Goal: Transaction & Acquisition: Purchase product/service

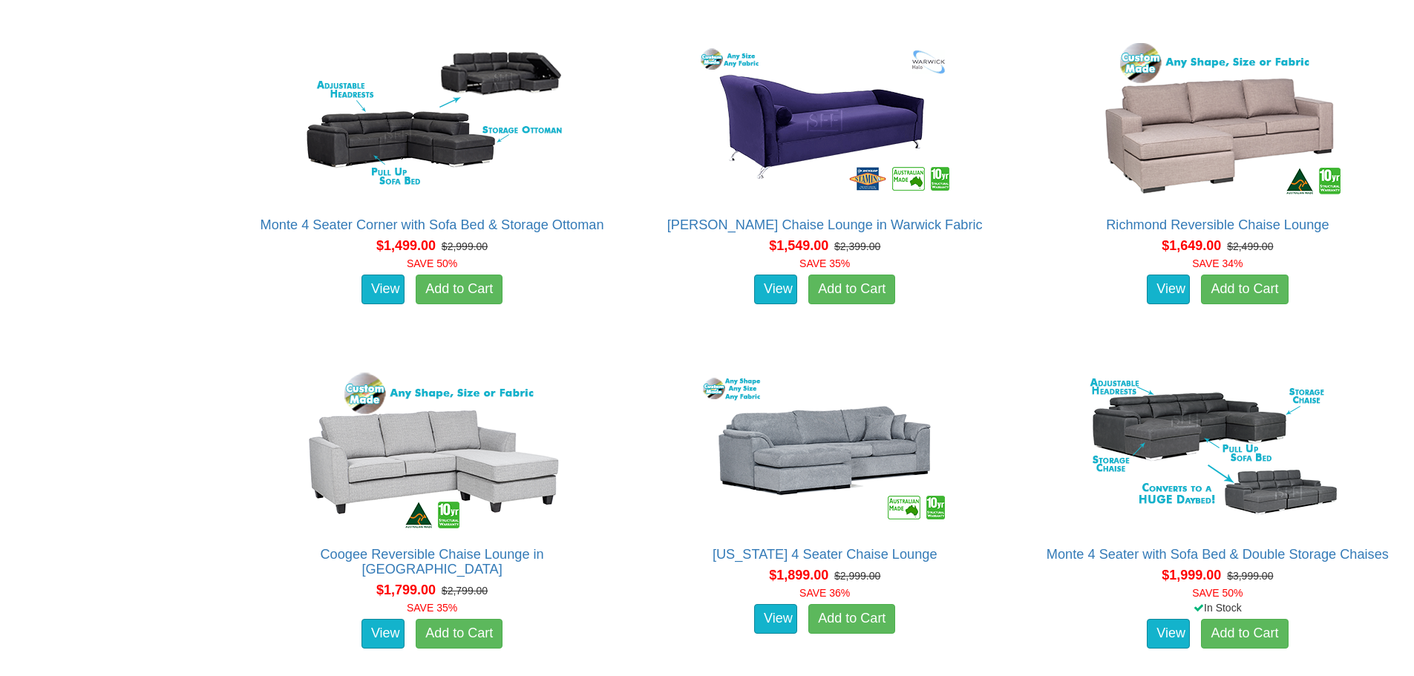
scroll to position [1336, 0]
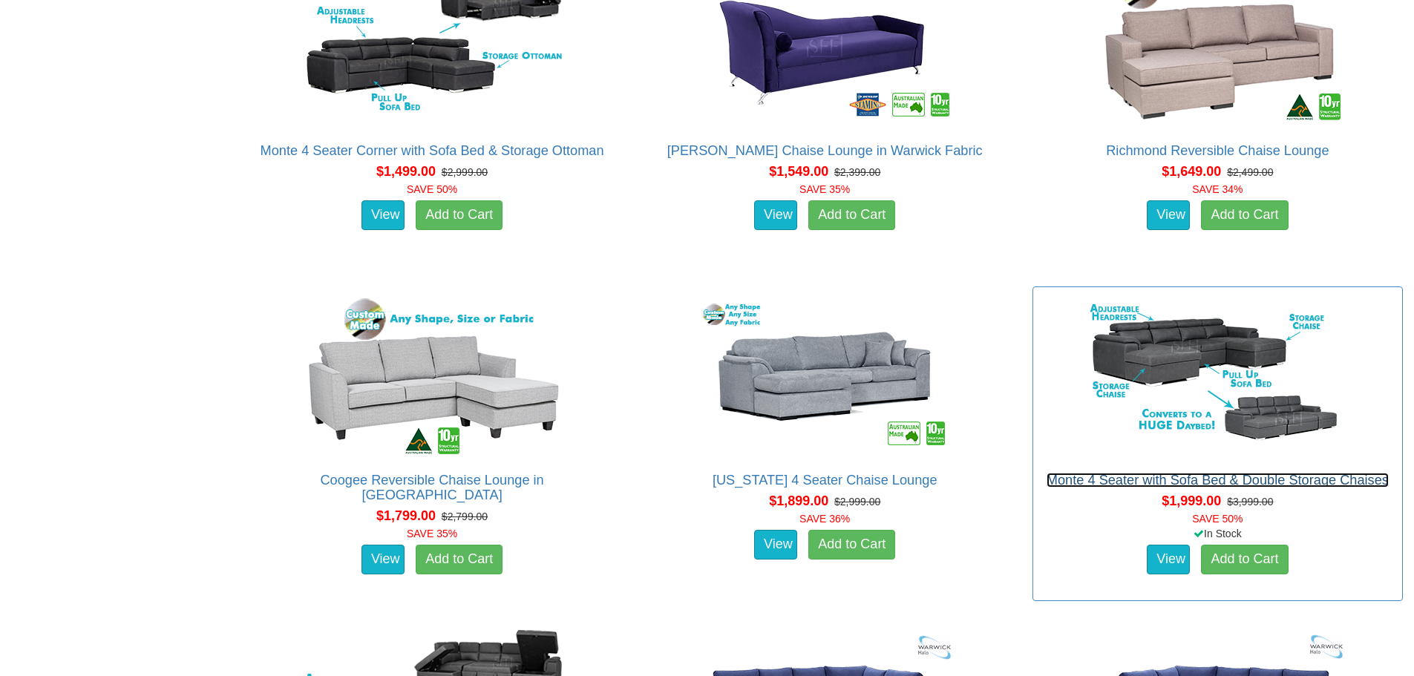
click at [1306, 478] on link "Monte 4 Seater with Sofa Bed & Double Storage Chaises" at bounding box center [1218, 480] width 342 height 15
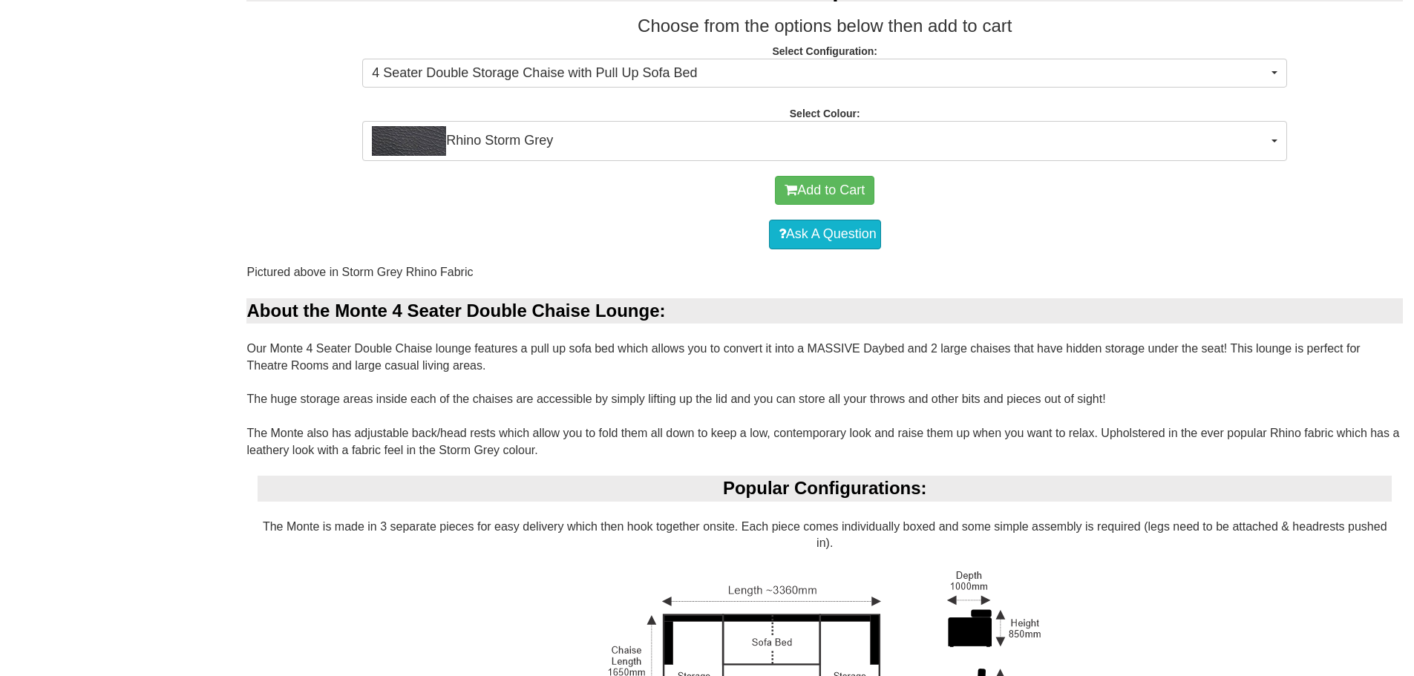
scroll to position [681, 0]
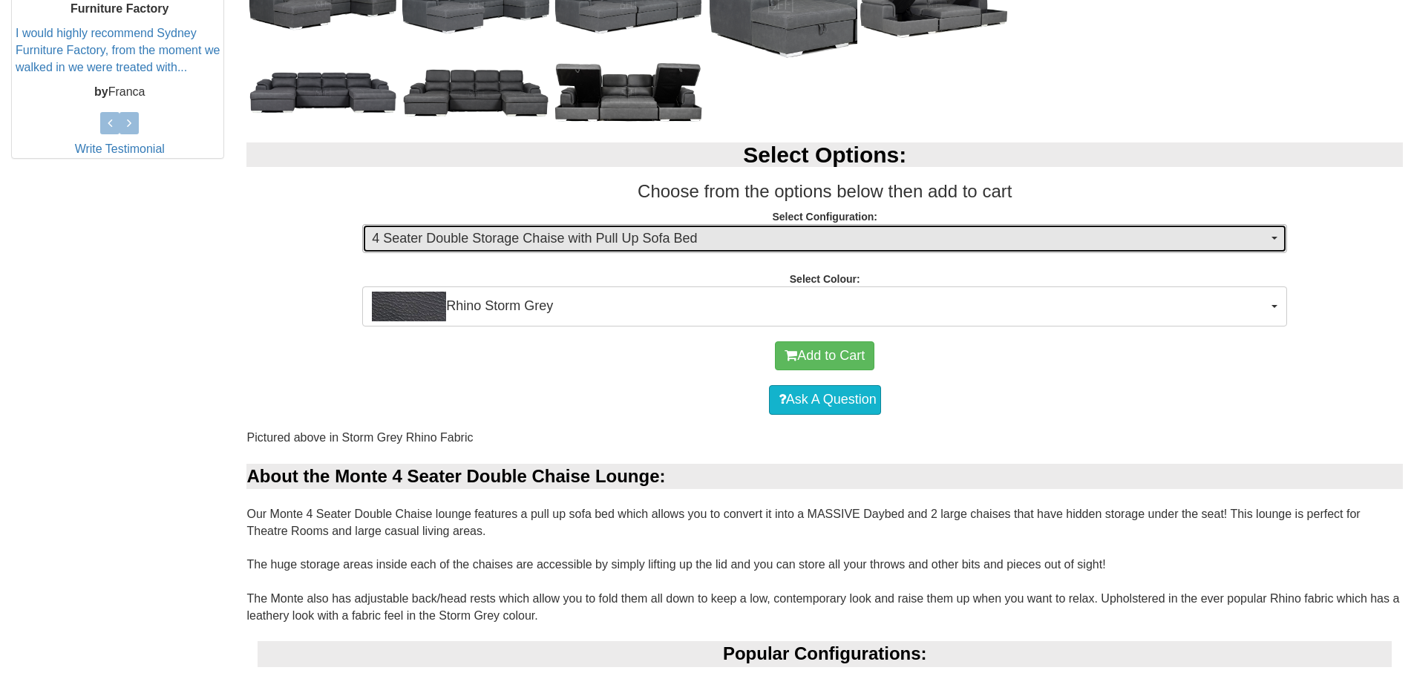
click at [567, 243] on span "4 Seater Double Storage Chaise with Pull Up Sofa Bed" at bounding box center [820, 238] width 896 height 19
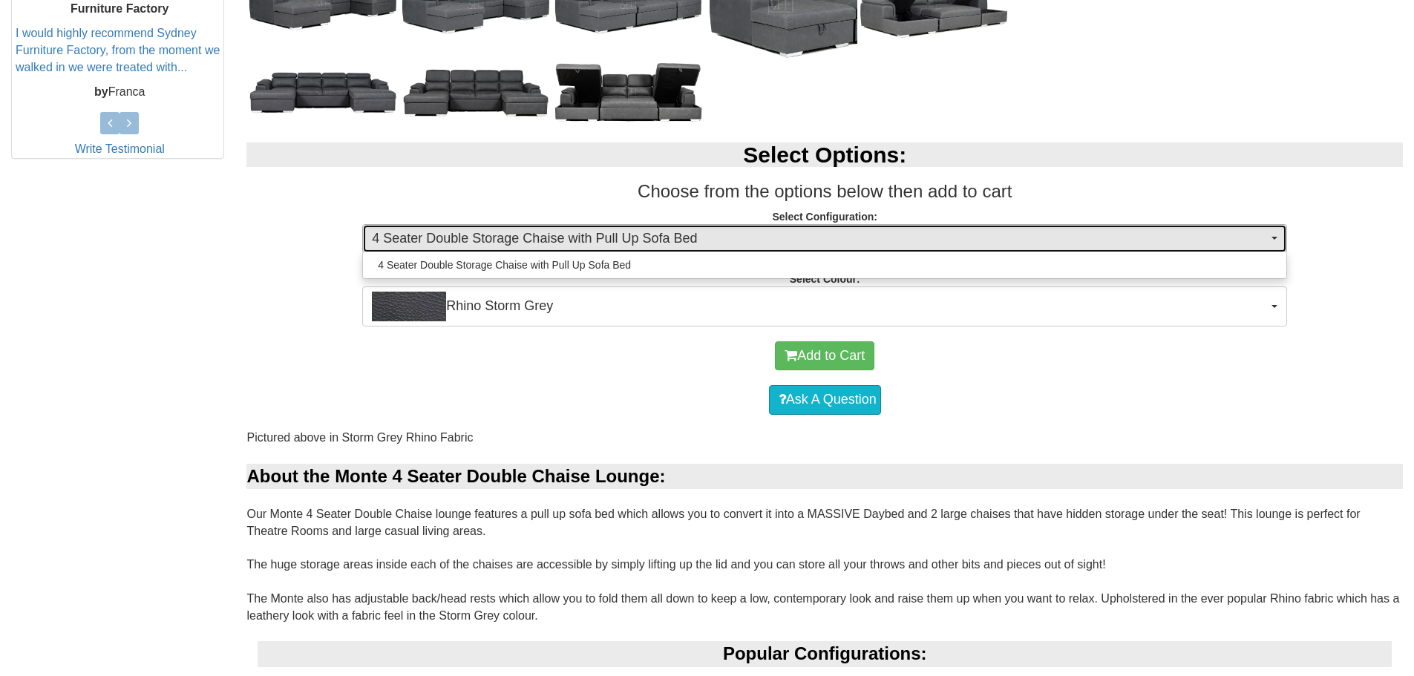
click at [567, 243] on span "4 Seater Double Storage Chaise with Pull Up Sofa Bed" at bounding box center [820, 238] width 896 height 19
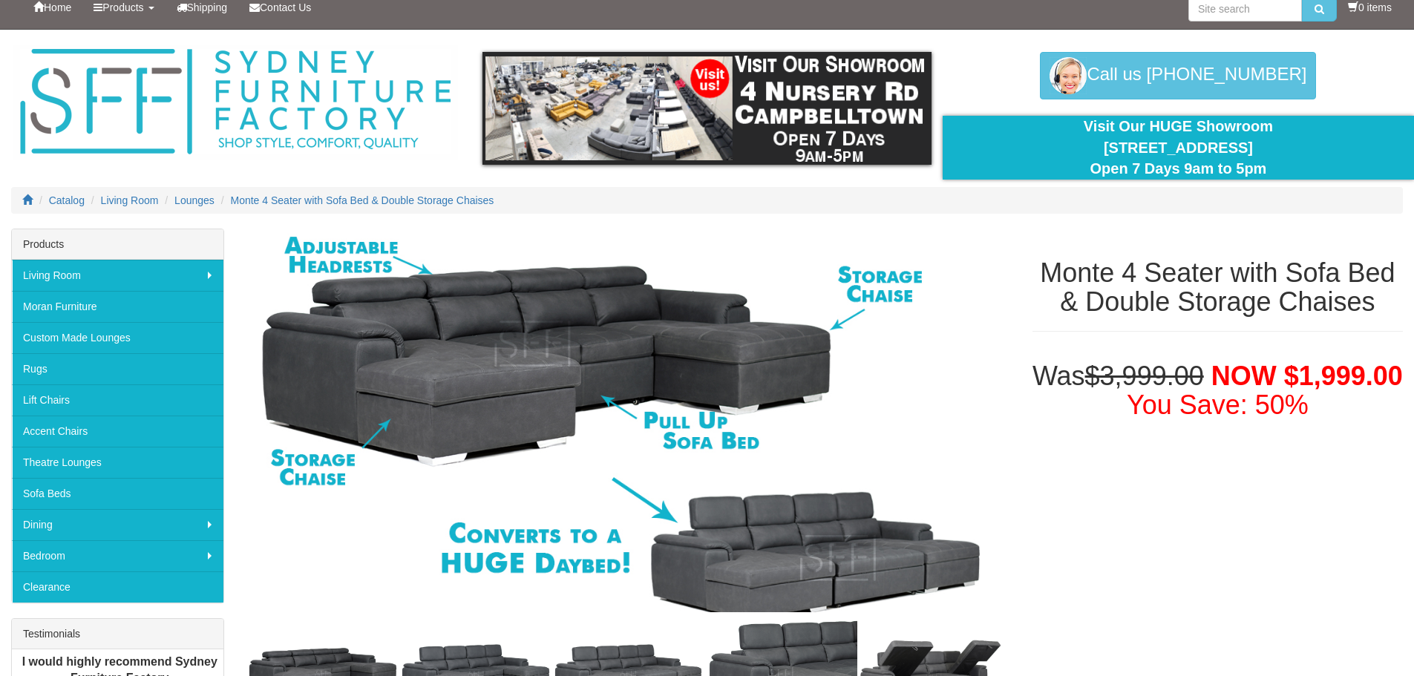
scroll to position [0, 0]
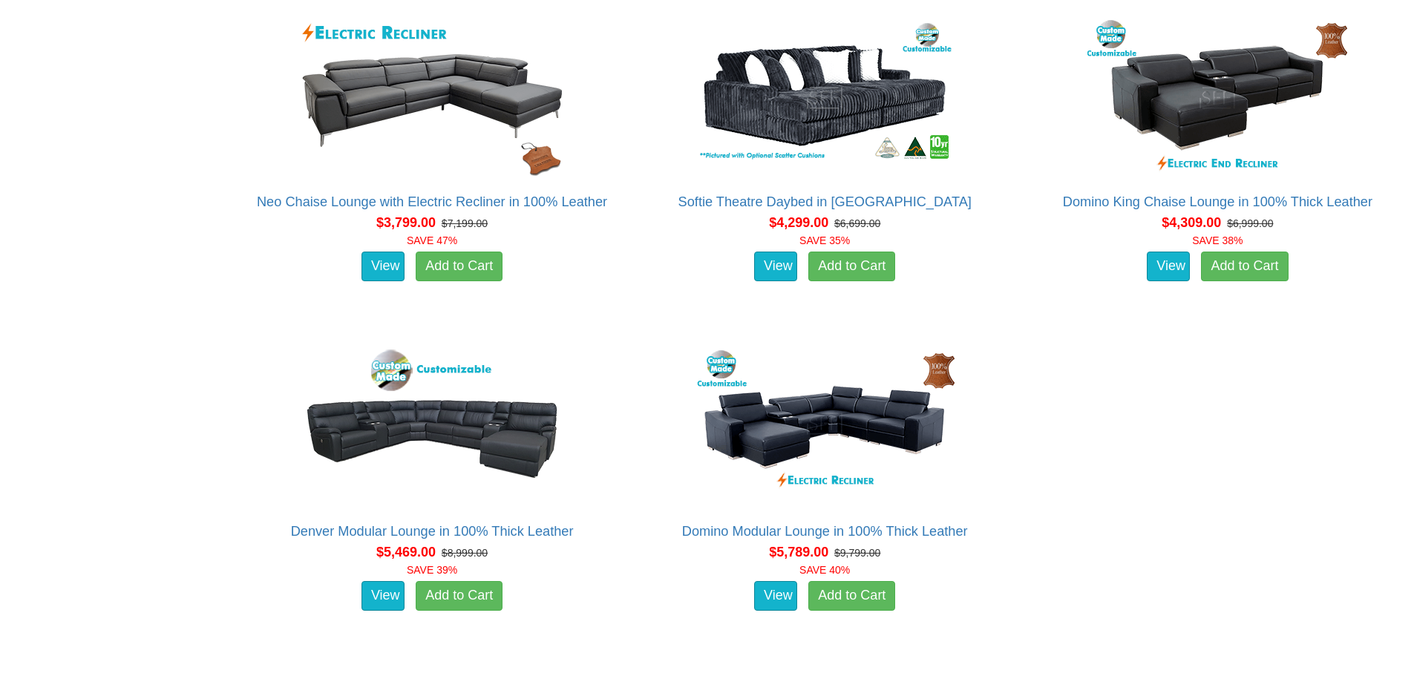
scroll to position [4602, 0]
